Goal: Information Seeking & Learning: Understand process/instructions

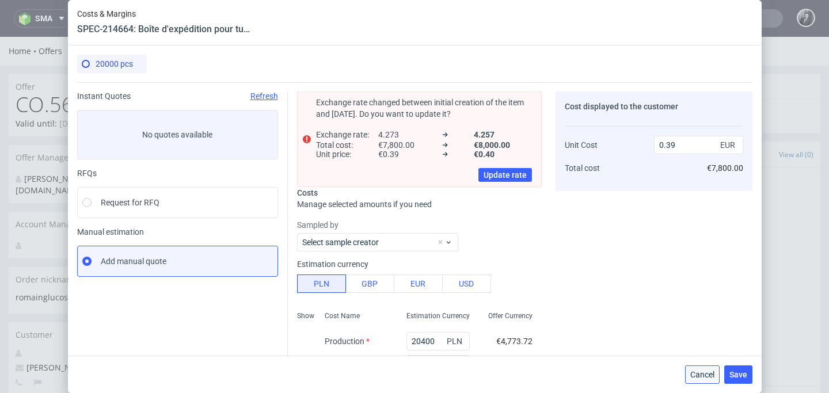
click at [690, 373] on span "Cancel" at bounding box center [702, 375] width 24 height 8
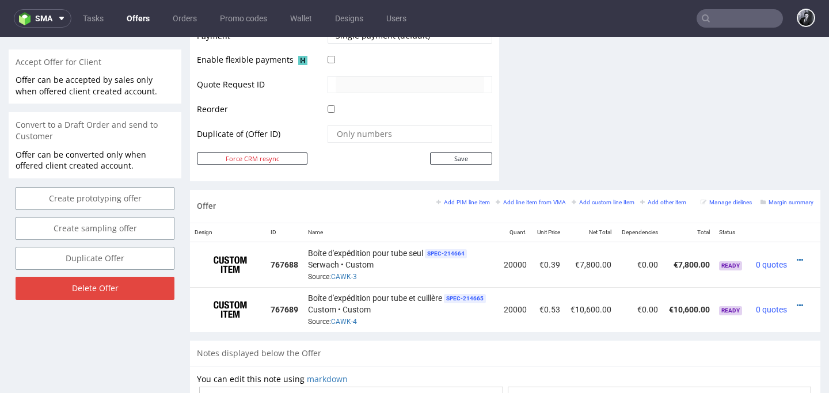
scroll to position [532, 0]
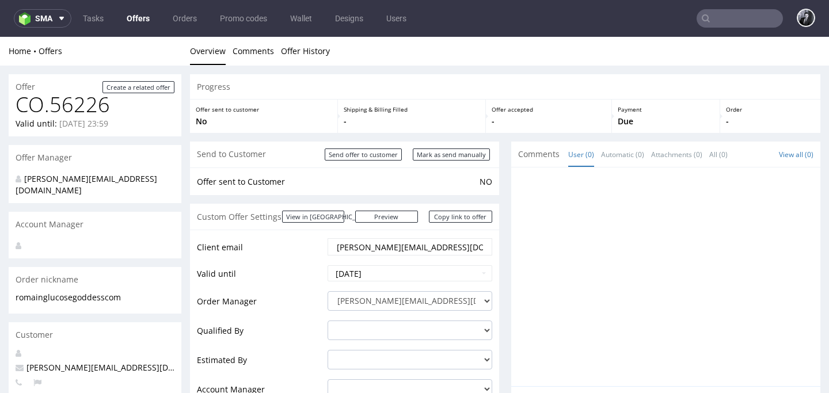
click at [724, 18] on input "text" at bounding box center [739, 18] width 86 height 18
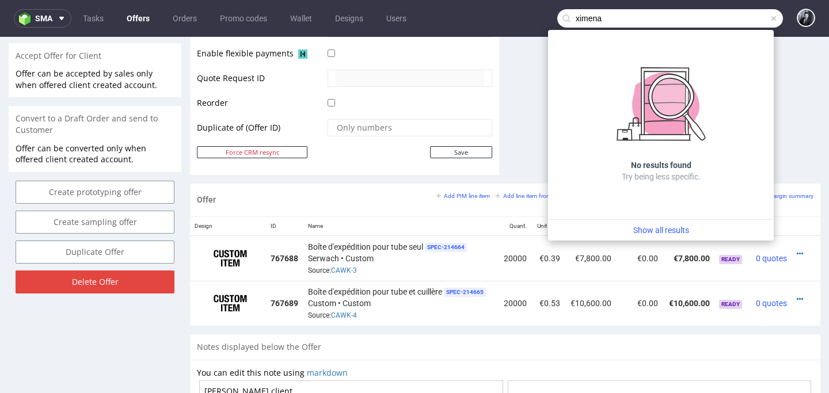
type input "ximena"
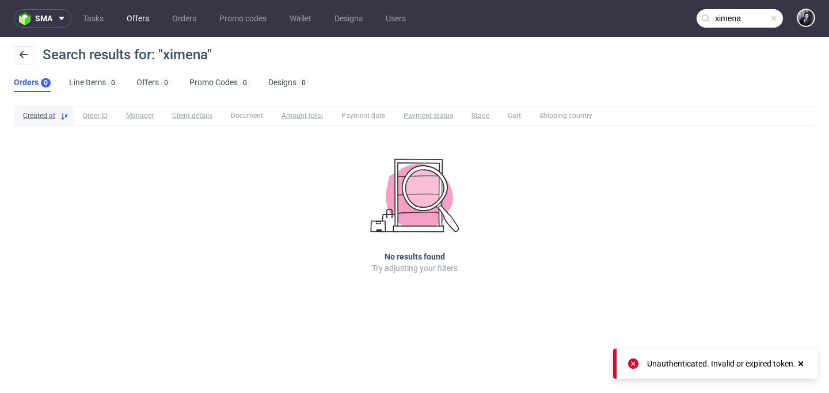
click at [145, 21] on link "Offers" at bounding box center [138, 18] width 36 height 18
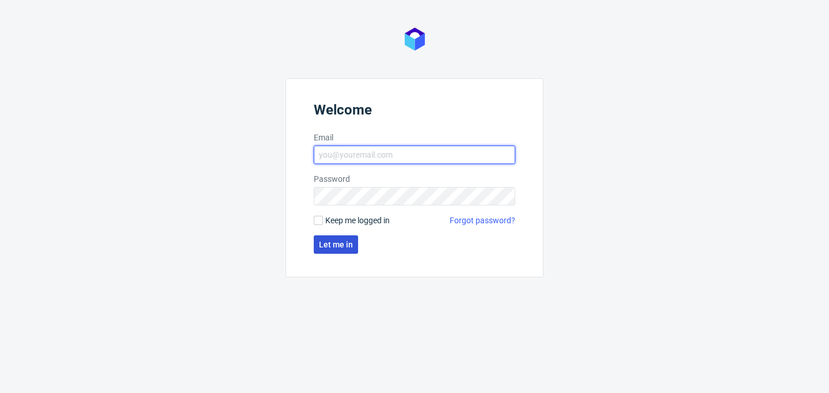
type input "[PERSON_NAME][EMAIL_ADDRESS][PERSON_NAME][DOMAIN_NAME]"
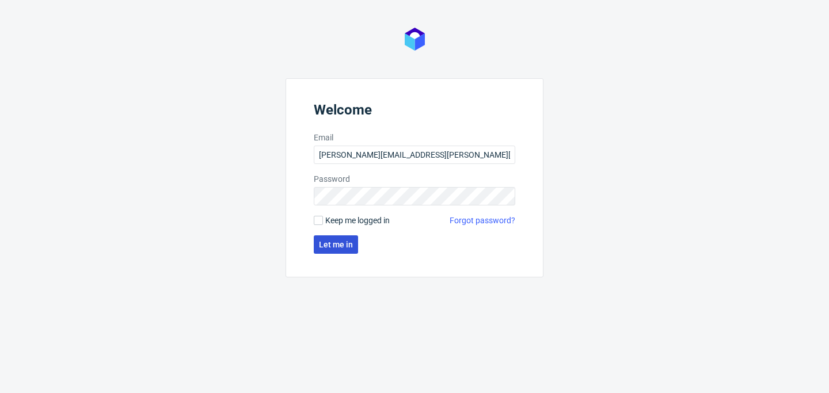
click at [332, 247] on span "Let me in" at bounding box center [336, 244] width 34 height 8
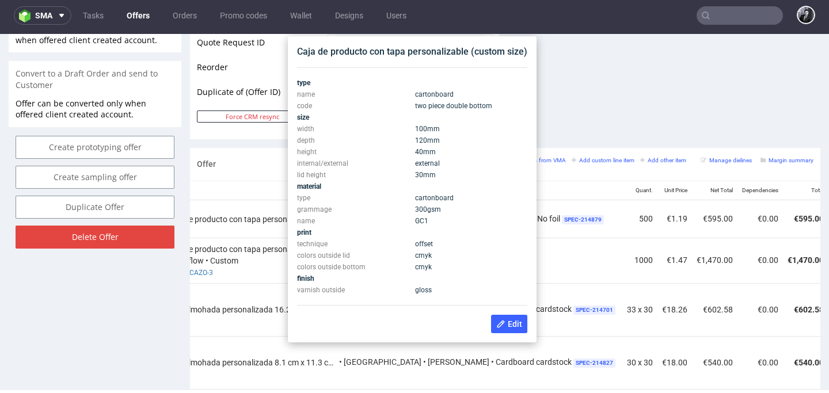
scroll to position [0, 163]
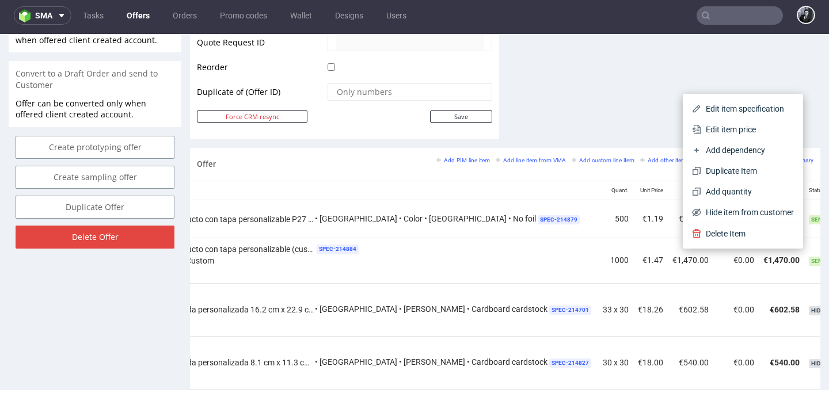
click at [371, 263] on div "Caja de producto con tapa personalizable (custom size) SPEC- 214884 Boxesflow •…" at bounding box center [367, 260] width 451 height 36
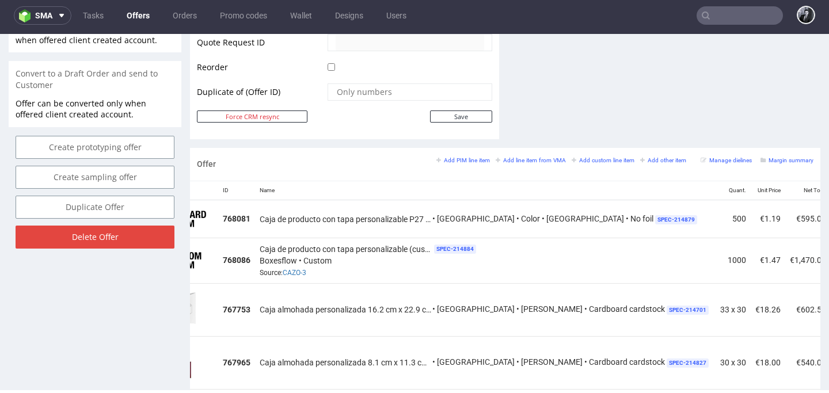
scroll to position [0, 0]
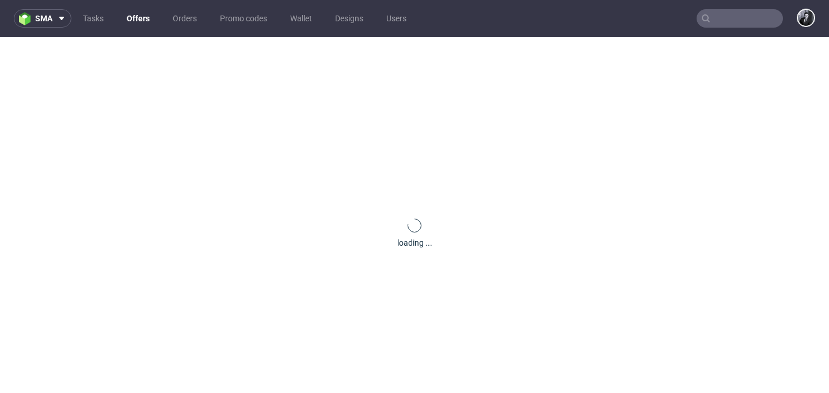
click at [138, 20] on link "Offers" at bounding box center [138, 18] width 37 height 18
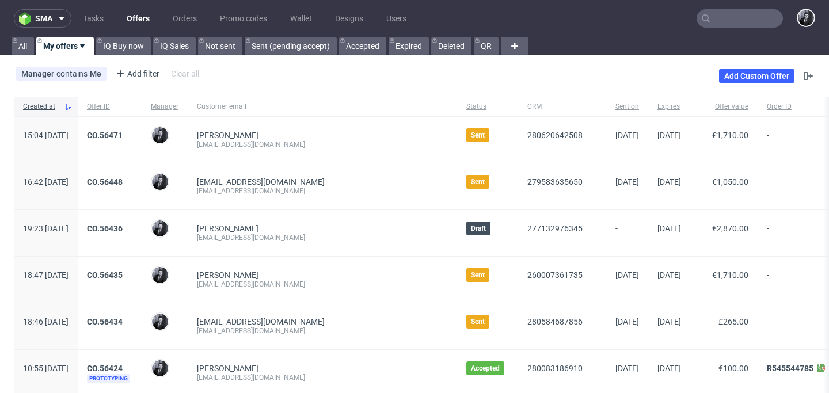
click at [730, 21] on input "text" at bounding box center [739, 18] width 86 height 18
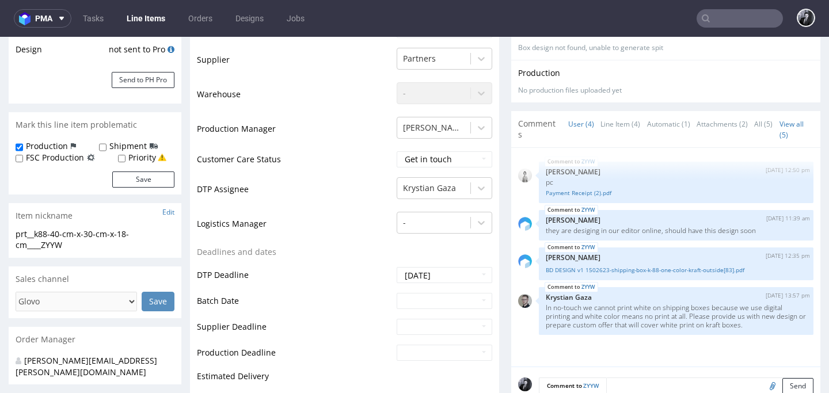
scroll to position [250, 0]
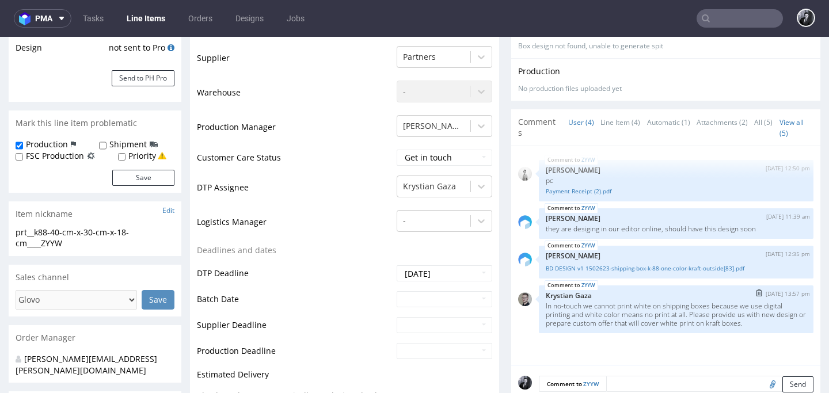
drag, startPoint x: 547, startPoint y: 305, endPoint x: 716, endPoint y: 324, distance: 170.2
click at [716, 324] on p "In no-touch we cannot print white on shipping boxes because we use digital prin…" at bounding box center [675, 314] width 261 height 26
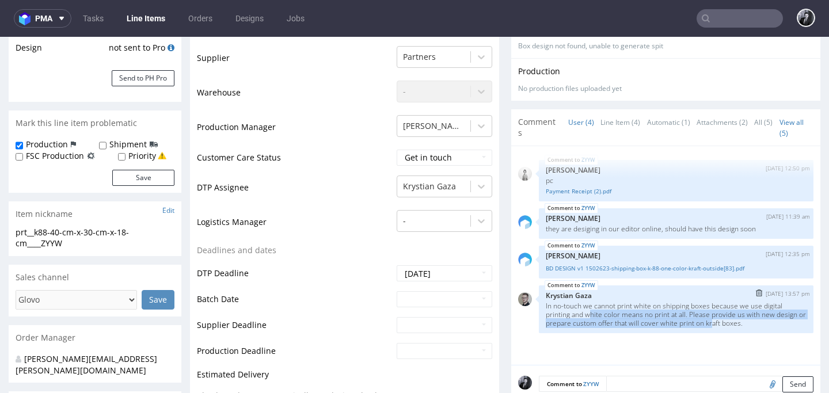
drag, startPoint x: 743, startPoint y: 320, endPoint x: 585, endPoint y: 313, distance: 157.8
click at [585, 313] on p "In no-touch we cannot print white on shipping boxes because we use digital prin…" at bounding box center [675, 314] width 261 height 26
drag, startPoint x: 585, startPoint y: 313, endPoint x: 766, endPoint y: 323, distance: 181.5
click at [766, 323] on p "In no-touch we cannot print white on shipping boxes because we use digital prin…" at bounding box center [675, 314] width 261 height 26
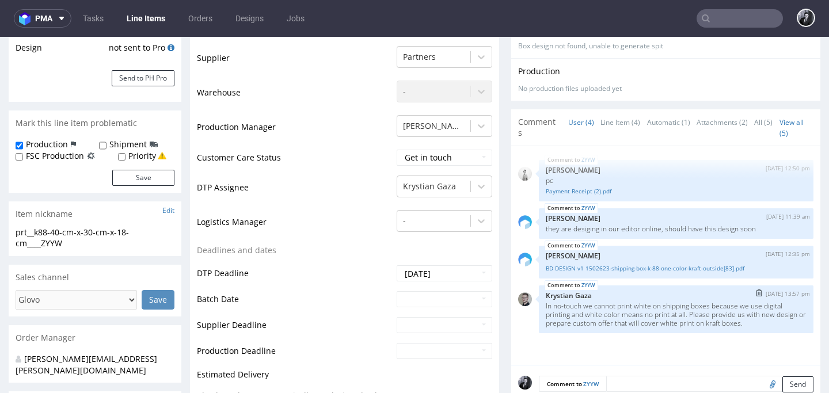
click at [783, 324] on p "In no-touch we cannot print white on shipping boxes because we use digital prin…" at bounding box center [675, 314] width 261 height 26
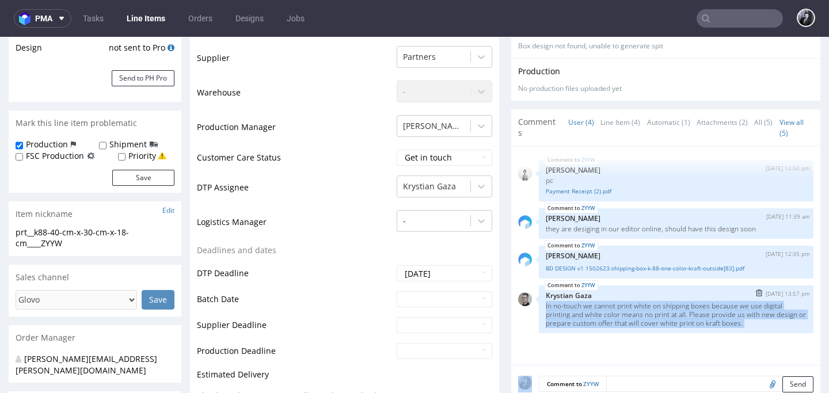
drag, startPoint x: 783, startPoint y: 324, endPoint x: 541, endPoint y: 306, distance: 242.3
click at [545, 306] on p "In no-touch we cannot print white on shipping boxes because we use digital prin…" at bounding box center [675, 314] width 261 height 26
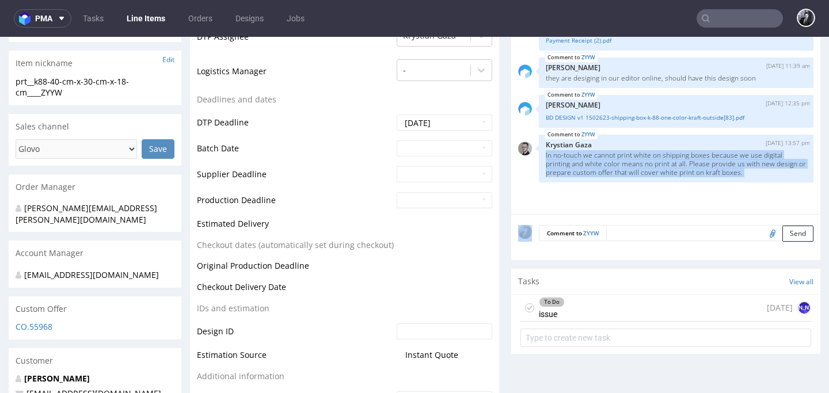
scroll to position [235, 0]
